Goal: Task Accomplishment & Management: Manage account settings

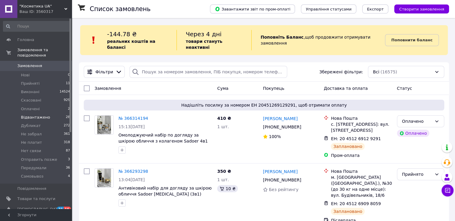
click at [40, 115] on span "Відвантажено" at bounding box center [35, 117] width 29 height 5
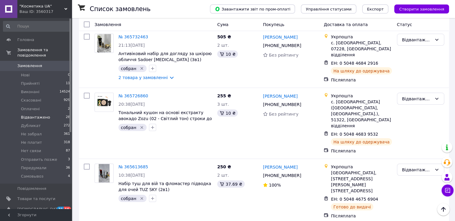
scroll to position [1198, 0]
click at [403, 124] on li "Виконано" at bounding box center [420, 123] width 47 height 11
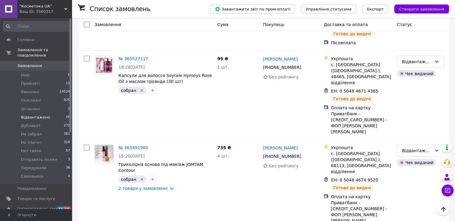
scroll to position [1561, 0]
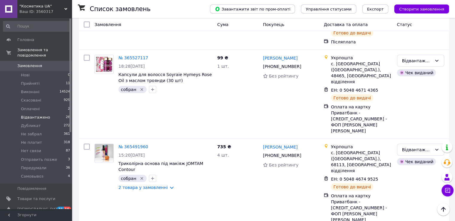
click at [23, 63] on span "Замовлення" at bounding box center [29, 65] width 25 height 5
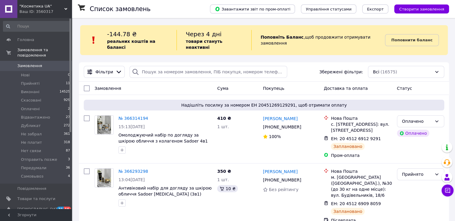
click at [66, 10] on icon at bounding box center [65, 8] width 3 height 3
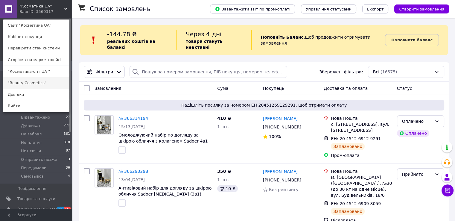
click at [41, 83] on link ""Beauty Cosmetics"" at bounding box center [36, 82] width 66 height 11
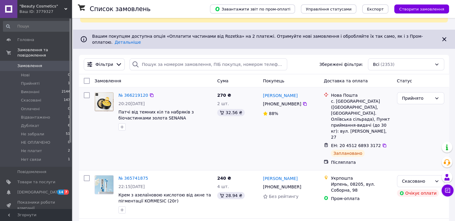
scroll to position [90, 0]
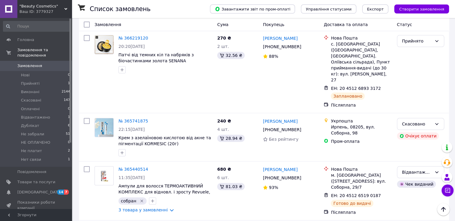
click at [64, 9] on icon at bounding box center [65, 8] width 3 height 3
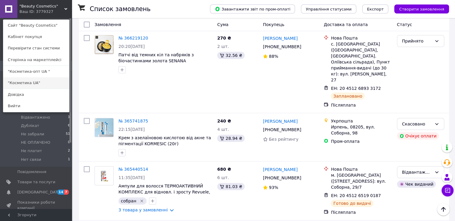
click at [40, 79] on link ""Косметика UA"" at bounding box center [36, 82] width 66 height 11
